Goal: Task Accomplishment & Management: Use online tool/utility

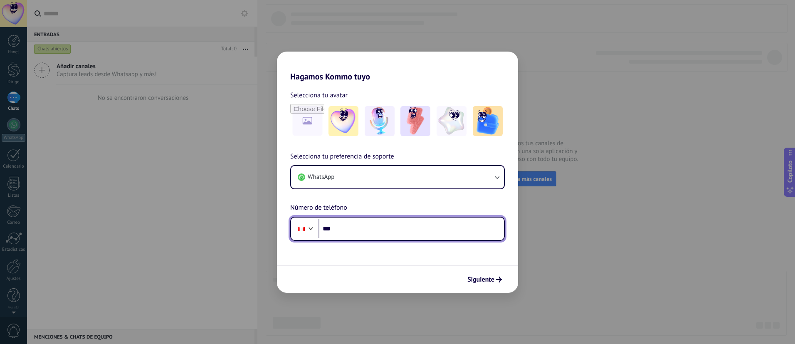
drag, startPoint x: 372, startPoint y: 231, endPoint x: 375, endPoint y: 225, distance: 6.0
click at [373, 230] on input "***" at bounding box center [412, 228] width 186 height 19
type input "**********"
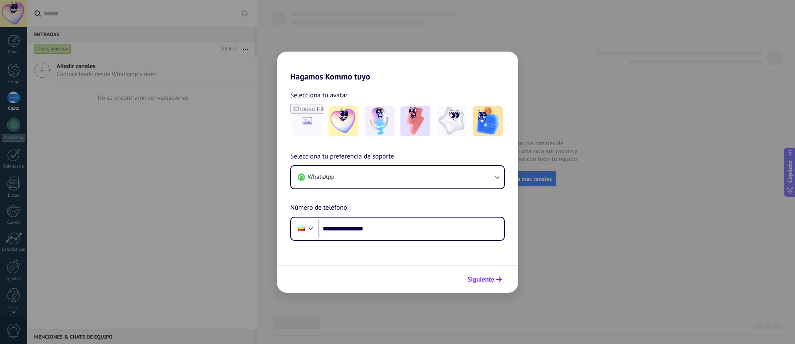
click at [497, 280] on icon "submit" at bounding box center [499, 280] width 6 height 6
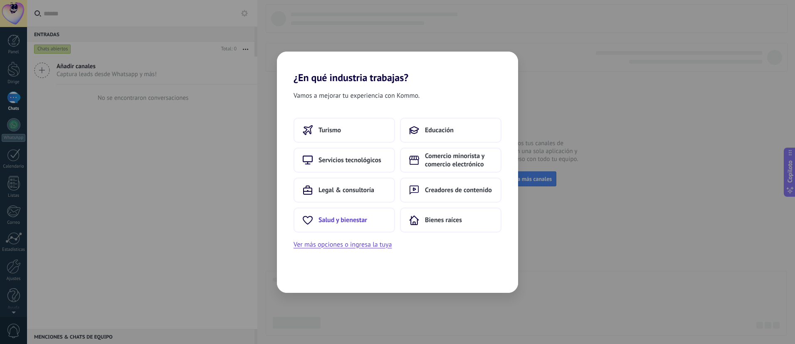
click at [333, 219] on font "Salud y bienestar" at bounding box center [343, 220] width 49 height 8
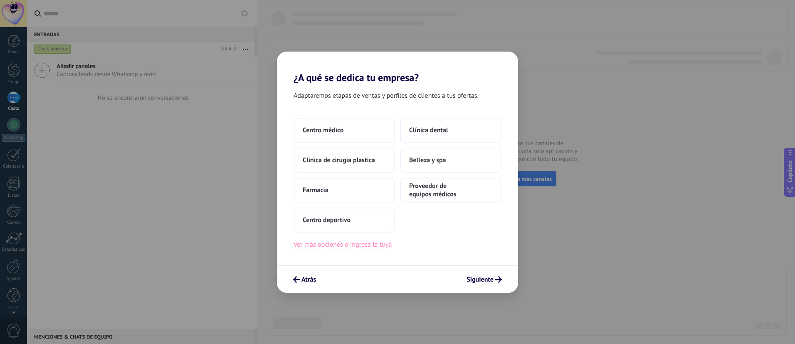
click at [338, 246] on font "Ver más opciones o ingresa la tuya" at bounding box center [343, 244] width 98 height 8
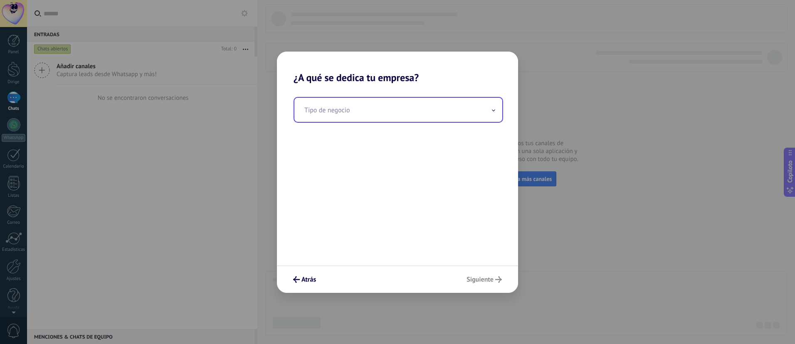
click at [476, 106] on input "text" at bounding box center [398, 110] width 208 height 24
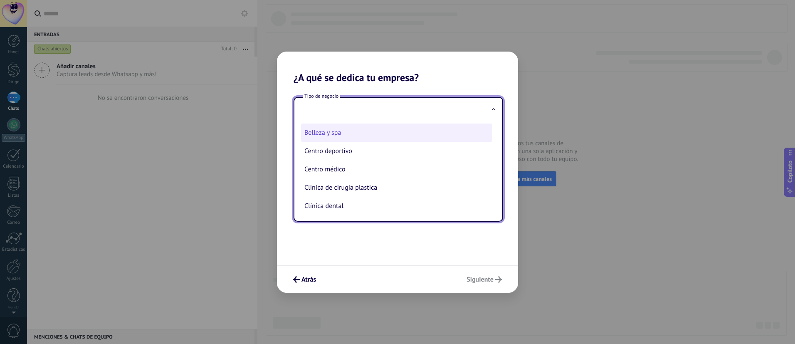
click at [385, 129] on li "Belleza y spa" at bounding box center [396, 133] width 191 height 18
type input "**********"
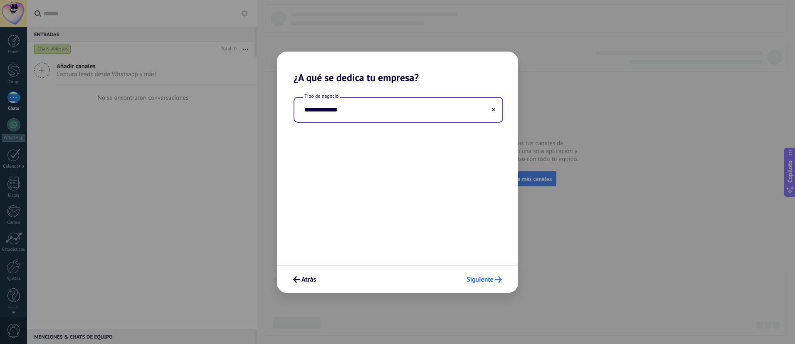
click at [497, 279] on icon "submit" at bounding box center [498, 279] width 7 height 7
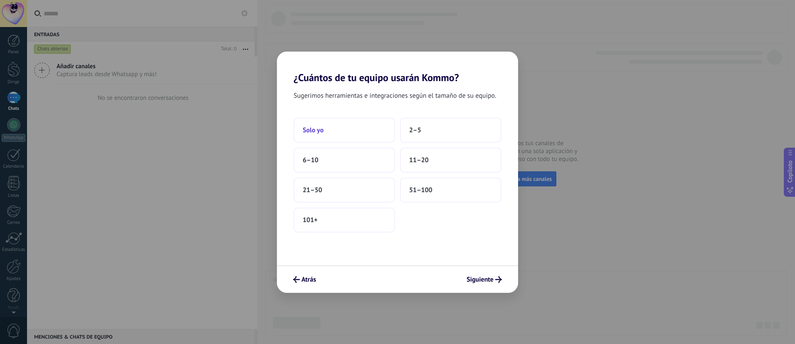
click at [339, 132] on button "Solo yo" at bounding box center [344, 130] width 101 height 25
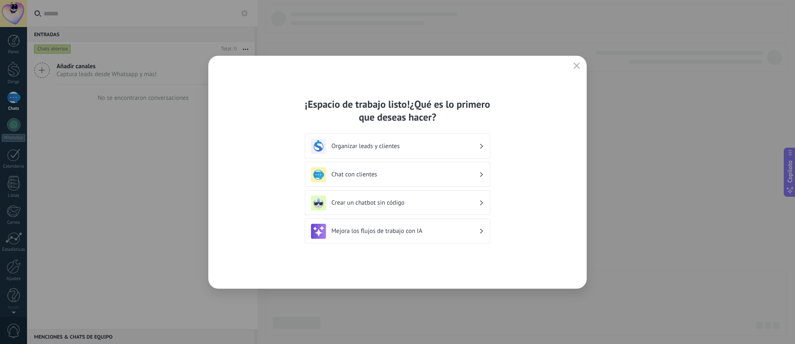
click at [482, 146] on use at bounding box center [481, 146] width 3 height 5
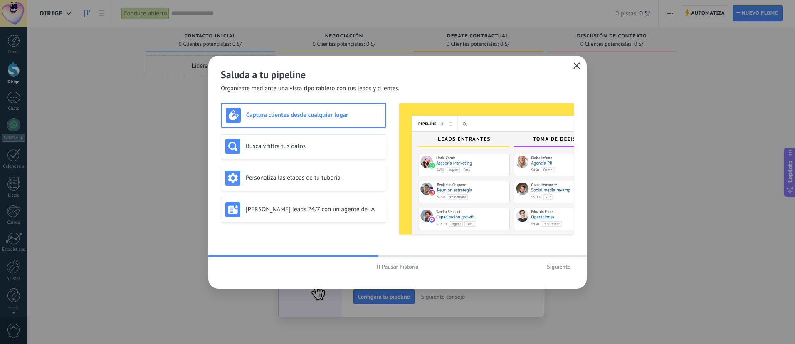
click at [577, 65] on icon "button" at bounding box center [577, 65] width 7 height 7
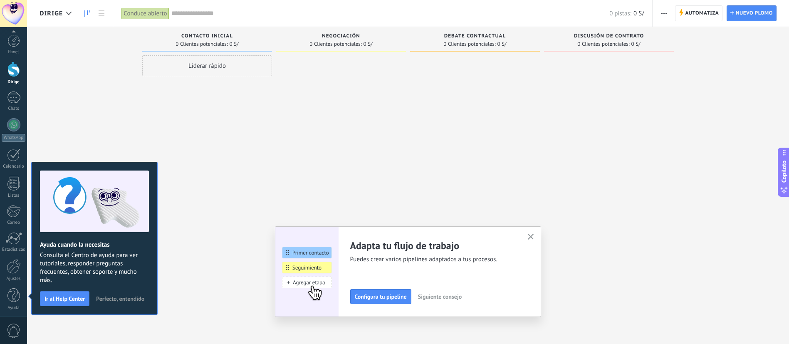
scroll to position [2, 0]
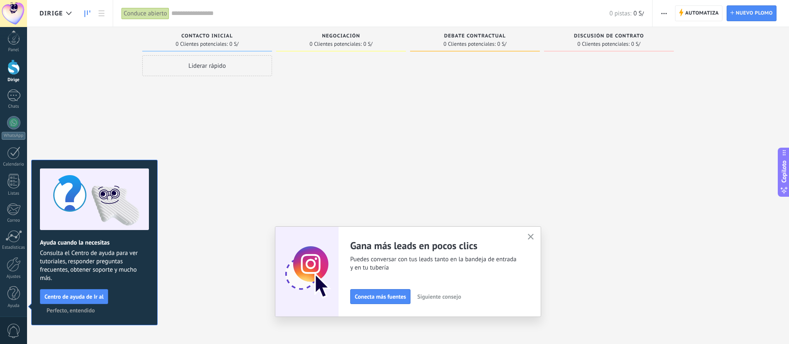
click at [534, 237] on use "button" at bounding box center [531, 237] width 6 height 6
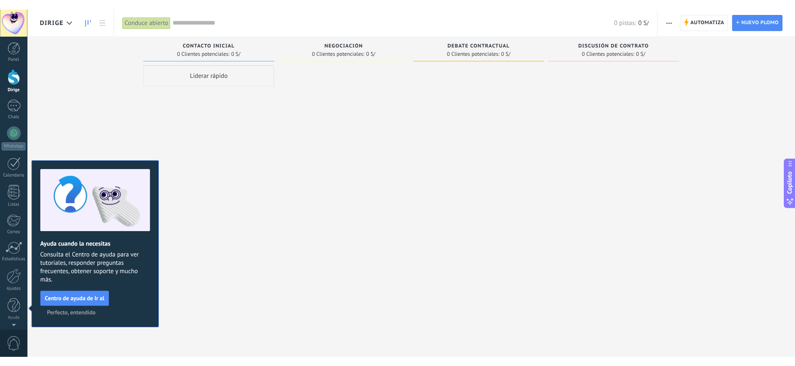
scroll to position [0, 0]
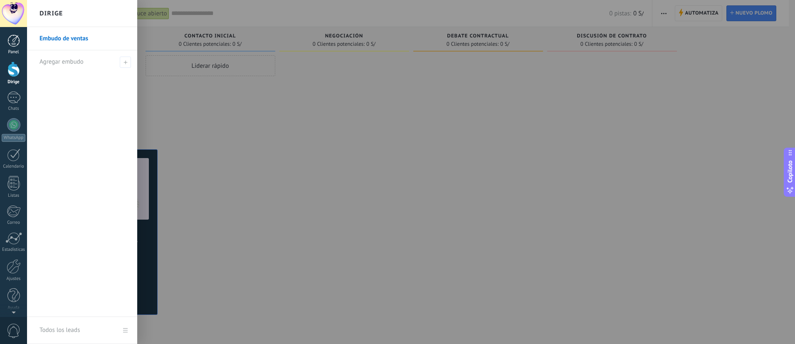
click at [15, 40] on div at bounding box center [13, 41] width 12 height 12
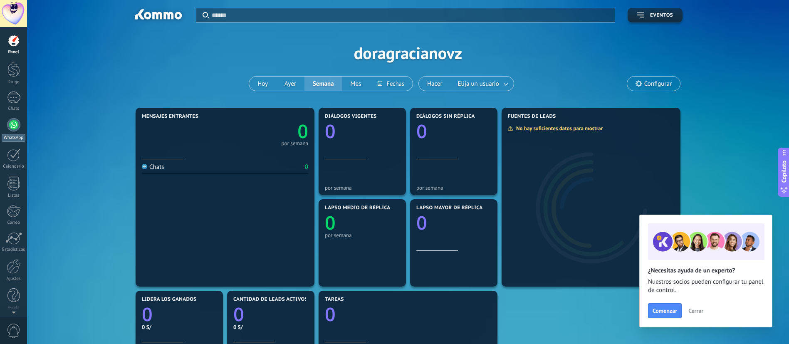
click at [15, 124] on div at bounding box center [13, 124] width 13 height 13
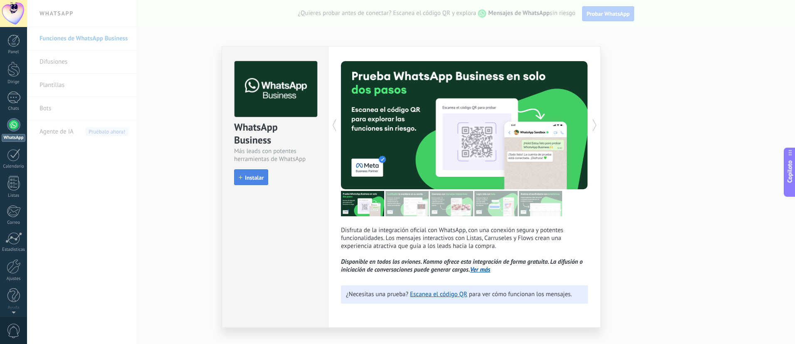
click at [260, 177] on font "Instalar" at bounding box center [254, 177] width 19 height 7
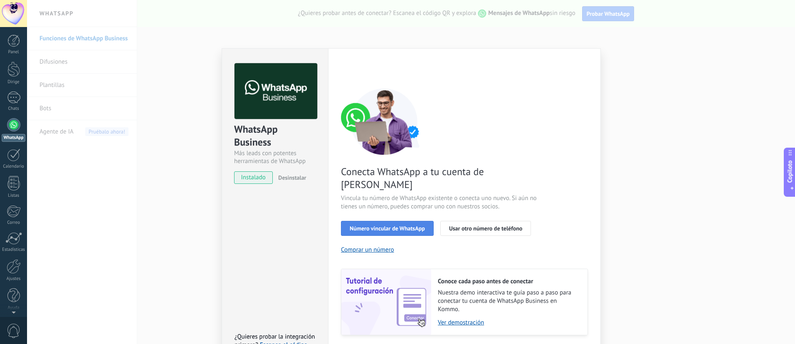
click at [401, 225] on font "Número vincular de WhatsApp" at bounding box center [387, 228] width 75 height 7
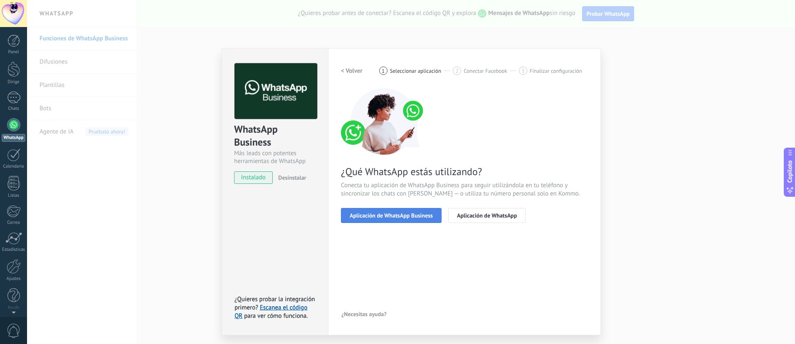
click at [419, 216] on font "Aplicación de WhatsApp Business" at bounding box center [391, 215] width 83 height 7
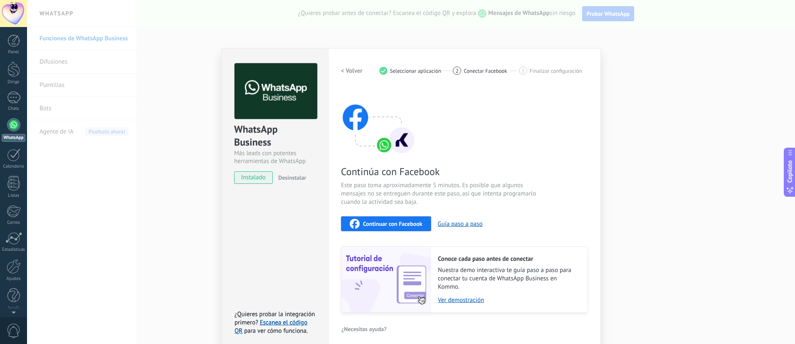
click at [401, 225] on font "Continuar con Facebook" at bounding box center [392, 223] width 59 height 7
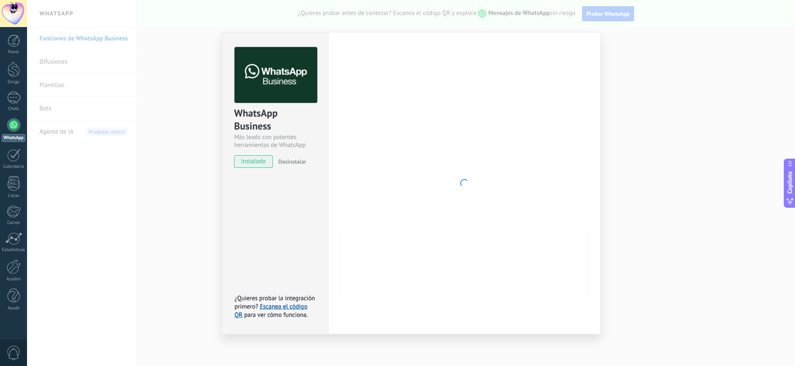
click at [12, 129] on div at bounding box center [13, 124] width 13 height 13
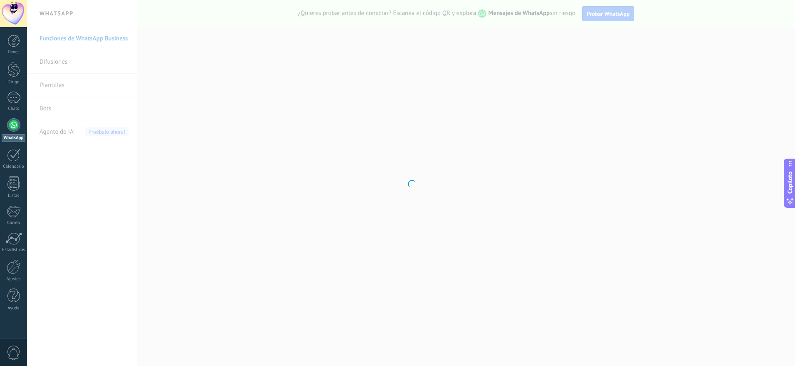
click at [264, 167] on div at bounding box center [411, 183] width 768 height 366
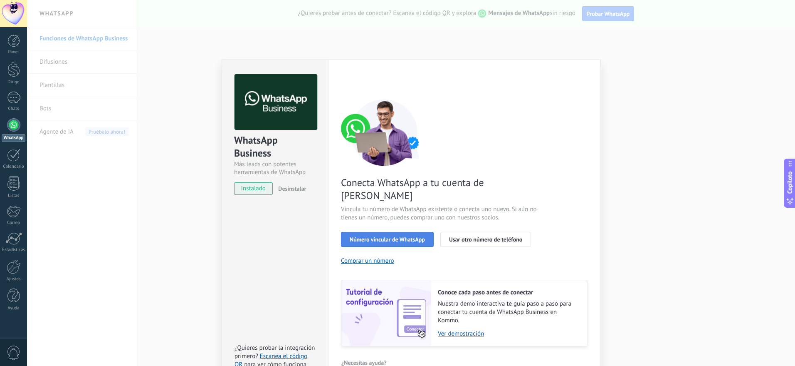
click at [385, 235] on font "Número vincular de WhatsApp" at bounding box center [387, 238] width 75 height 7
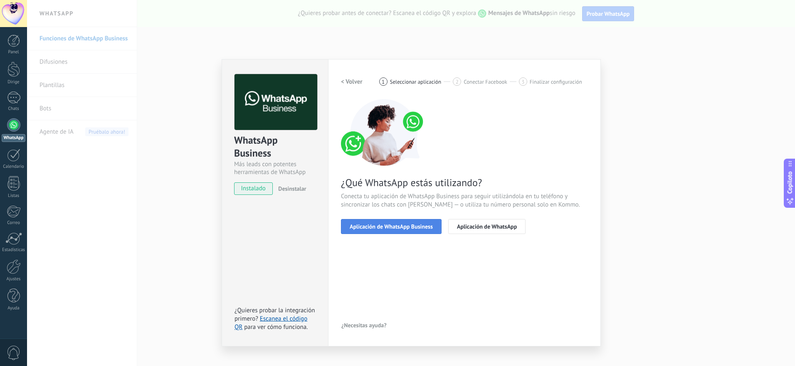
click at [391, 227] on font "Aplicación de WhatsApp Business" at bounding box center [391, 226] width 83 height 7
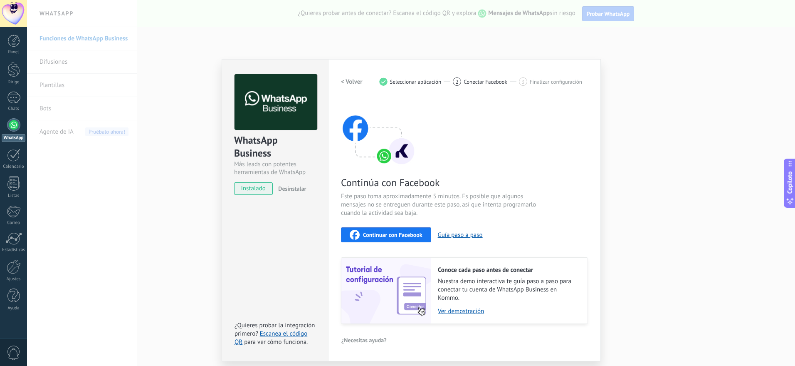
click at [388, 231] on font "Continuar con Facebook" at bounding box center [392, 234] width 59 height 7
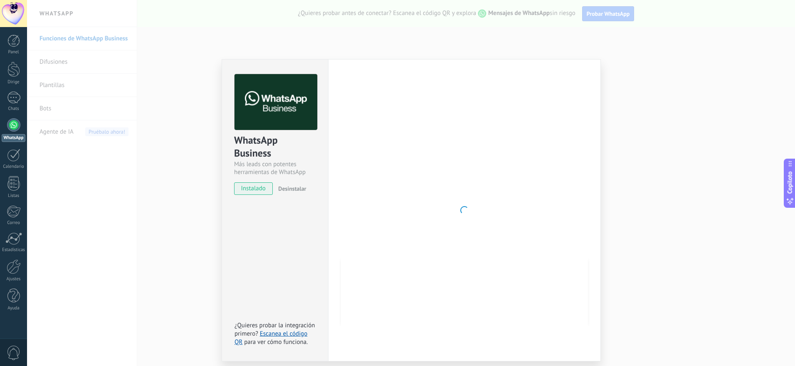
click at [507, 231] on div at bounding box center [464, 210] width 247 height 272
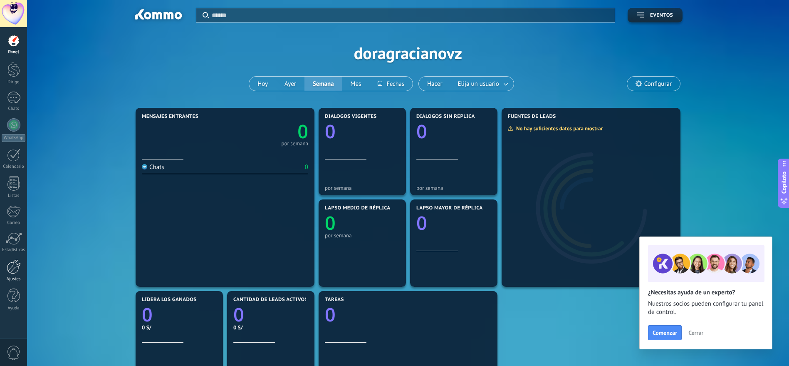
click at [12, 266] on div at bounding box center [14, 266] width 14 height 15
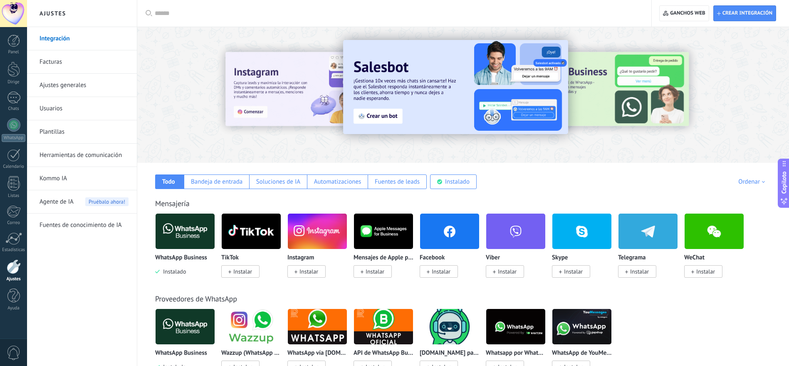
click at [165, 14] on input "text" at bounding box center [397, 13] width 485 height 9
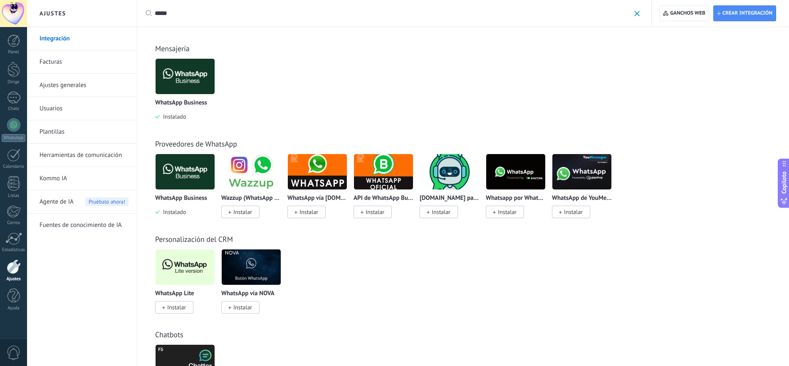
type input "*****"
click at [171, 308] on font "Instalar" at bounding box center [176, 306] width 19 height 7
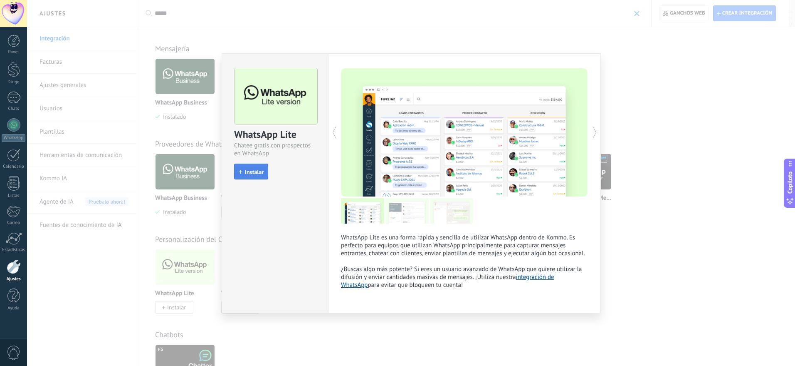
click at [252, 168] on font "Instalar" at bounding box center [254, 171] width 19 height 7
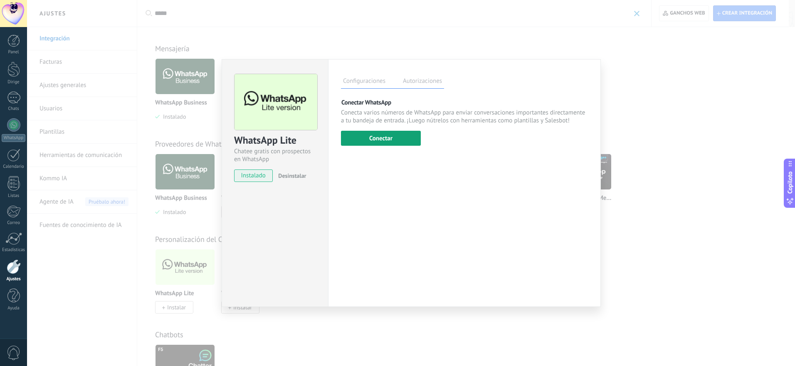
click at [399, 139] on button "Conectar" at bounding box center [381, 138] width 80 height 15
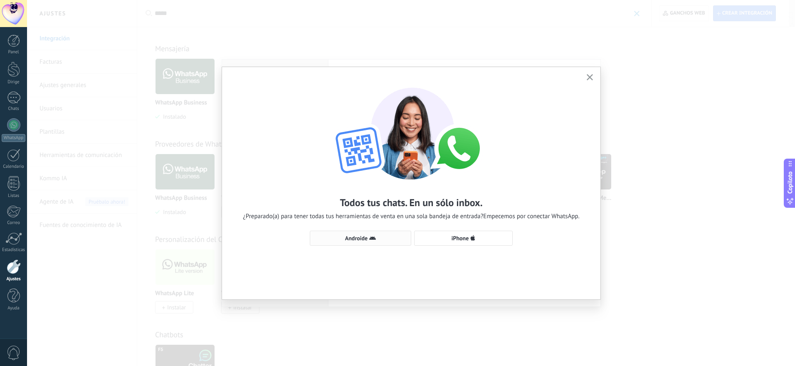
click at [355, 233] on button "Androide" at bounding box center [360, 237] width 101 height 15
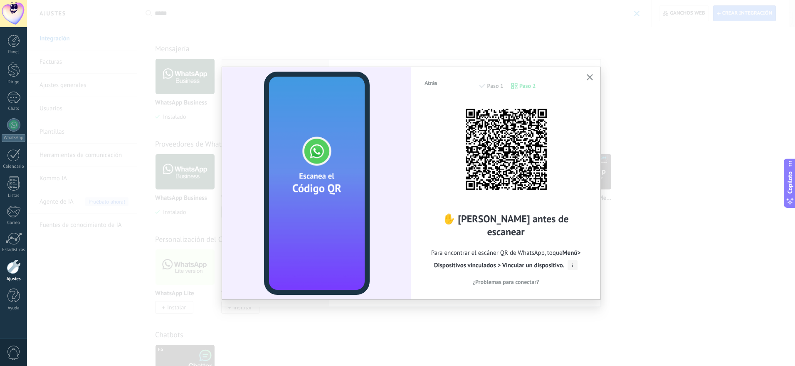
click at [428, 82] on font "Atrás" at bounding box center [431, 82] width 13 height 7
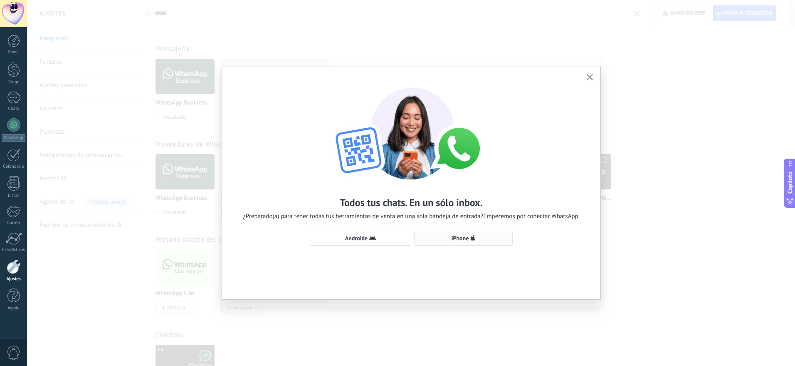
click at [472, 237] on use "button" at bounding box center [473, 237] width 5 height 5
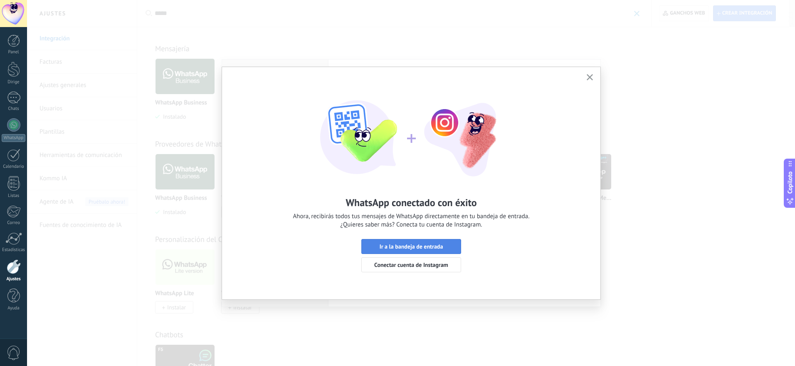
click at [391, 247] on font "Ir a la bandeja de entrada" at bounding box center [412, 245] width 64 height 7
